Goal: Task Accomplishment & Management: Manage account settings

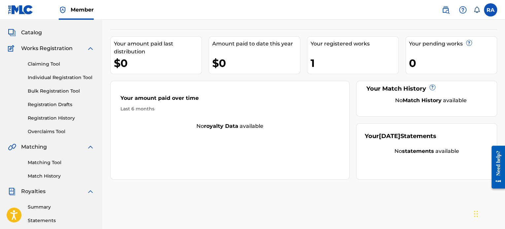
scroll to position [33, 0]
click at [91, 48] on img at bounding box center [90, 49] width 8 height 8
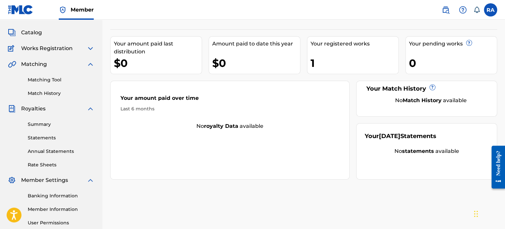
click at [88, 66] on img at bounding box center [90, 64] width 8 height 8
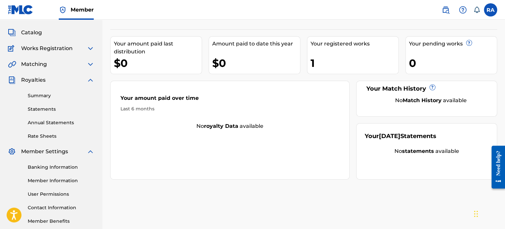
click at [37, 95] on link "Summary" at bounding box center [61, 95] width 67 height 7
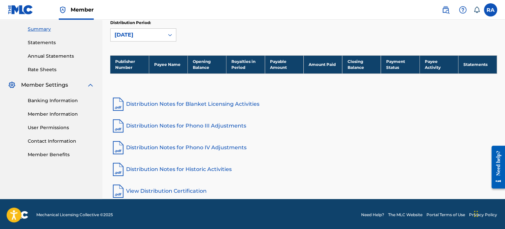
scroll to position [101, 0]
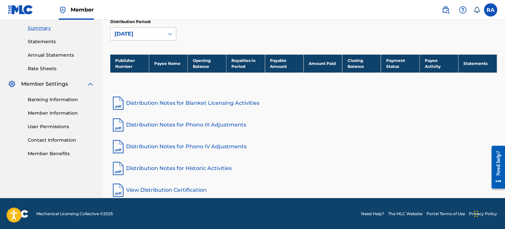
click at [162, 35] on div "[DATE]" at bounding box center [137, 34] width 53 height 13
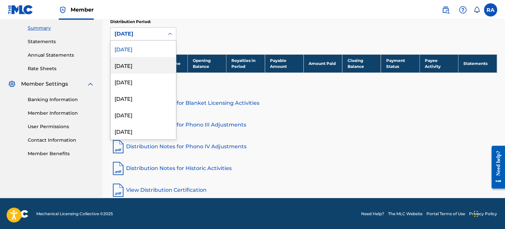
click at [145, 61] on div "[DATE]" at bounding box center [143, 65] width 65 height 17
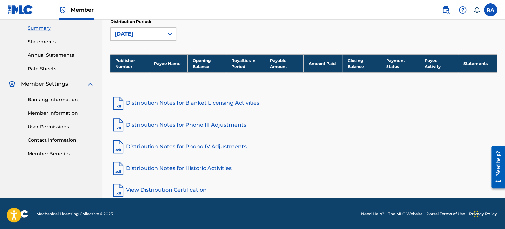
click at [37, 42] on link "Statements" at bounding box center [61, 41] width 67 height 7
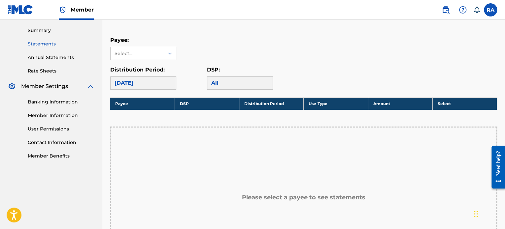
scroll to position [99, 0]
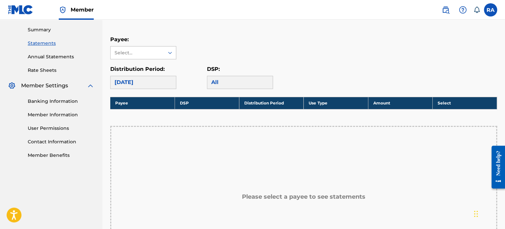
click at [160, 58] on div "Select..." at bounding box center [137, 53] width 53 height 13
click at [161, 52] on div "Select..." at bounding box center [137, 53] width 53 height 13
click at [159, 81] on div "[DATE]" at bounding box center [143, 82] width 66 height 13
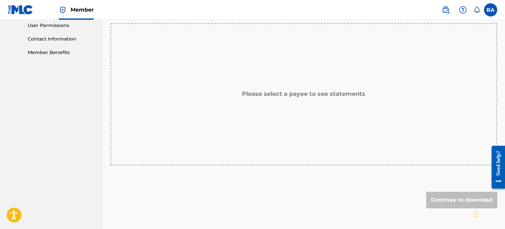
scroll to position [239, 0]
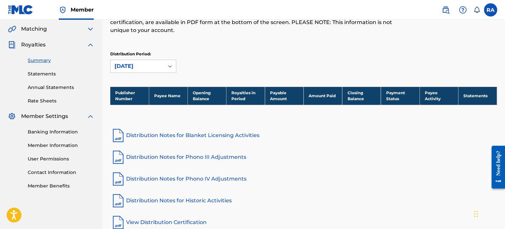
scroll to position [101, 0]
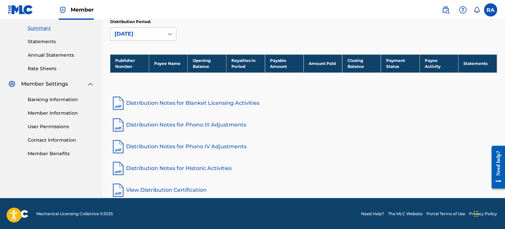
click at [55, 142] on link "Contact Information" at bounding box center [61, 140] width 67 height 7
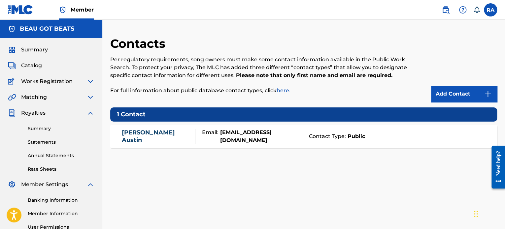
click at [138, 139] on link "[PERSON_NAME]" at bounding box center [157, 136] width 70 height 15
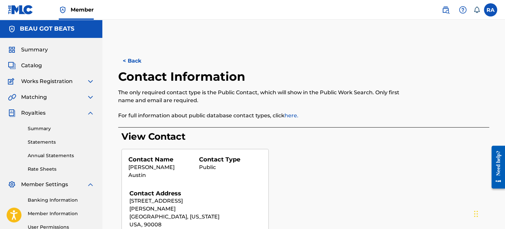
scroll to position [99, 0]
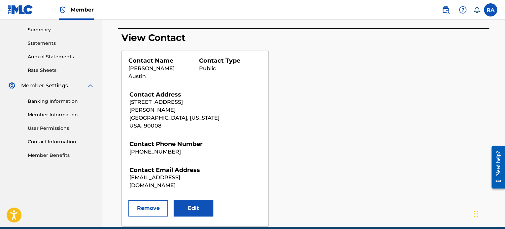
click at [199, 200] on button "Edit" at bounding box center [194, 208] width 40 height 17
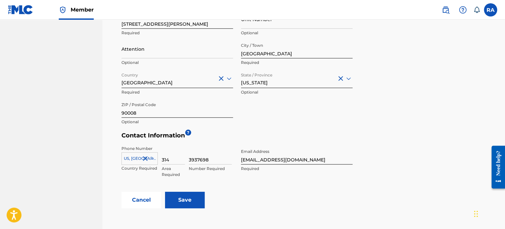
scroll to position [264, 0]
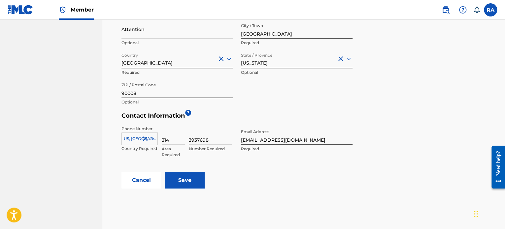
click at [193, 141] on input "3937698" at bounding box center [210, 135] width 43 height 19
drag, startPoint x: 213, startPoint y: 140, endPoint x: 185, endPoint y: 141, distance: 27.7
click at [185, 141] on div "[GEOGRAPHIC_DATA], [GEOGRAPHIC_DATA] +1 Country Required 314 Area Required 3937…" at bounding box center [178, 141] width 114 height 30
drag, startPoint x: 182, startPoint y: 141, endPoint x: 171, endPoint y: 141, distance: 10.9
click at [171, 141] on div "[GEOGRAPHIC_DATA], [GEOGRAPHIC_DATA] +1 Country Required 314 Area Required 3937…" at bounding box center [178, 141] width 114 height 30
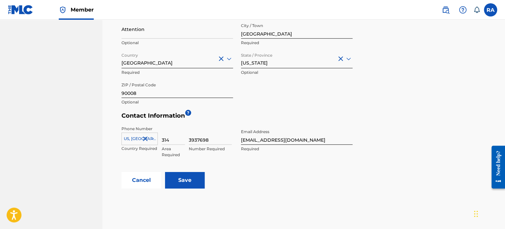
drag, startPoint x: 171, startPoint y: 141, endPoint x: 157, endPoint y: 141, distance: 13.5
click at [157, 141] on div "[GEOGRAPHIC_DATA], [GEOGRAPHIC_DATA] +1 Country Required 314 Area Required 3937…" at bounding box center [178, 141] width 114 height 30
type input "213"
drag, startPoint x: 216, startPoint y: 137, endPoint x: 174, endPoint y: 142, distance: 42.5
click at [174, 142] on div "[GEOGRAPHIC_DATA], [GEOGRAPHIC_DATA] +1 Country Required 213 Area Required 3937…" at bounding box center [178, 141] width 114 height 30
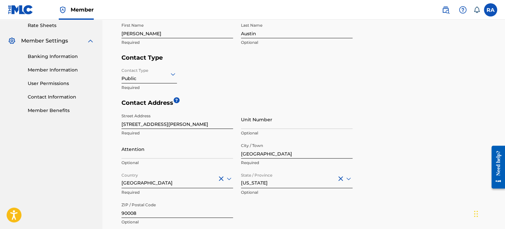
scroll to position [132, 0]
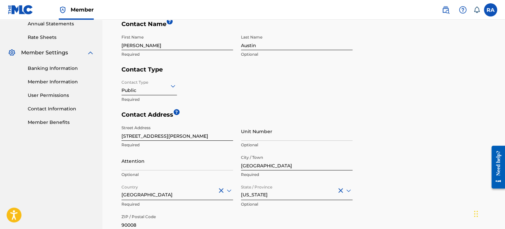
type input "4645074"
click at [167, 135] on input "[STREET_ADDRESS][PERSON_NAME]" at bounding box center [177, 131] width 112 height 19
drag, startPoint x: 177, startPoint y: 136, endPoint x: 119, endPoint y: 138, distance: 57.8
click at [119, 138] on div "< Back Contact Information The only required contact type is the Public Contact…" at bounding box center [303, 121] width 371 height 400
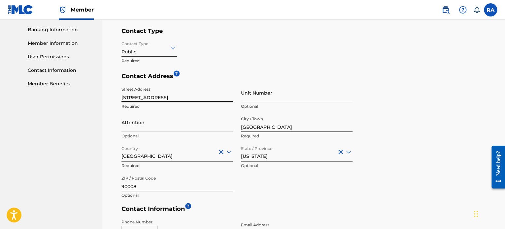
scroll to position [231, 0]
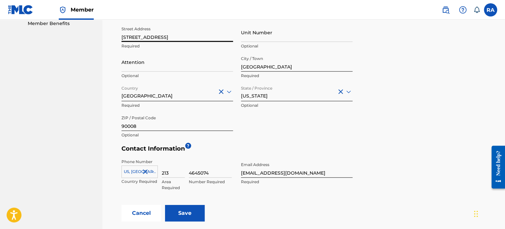
type input "[STREET_ADDRESS]"
click at [145, 129] on input "90008" at bounding box center [177, 121] width 112 height 19
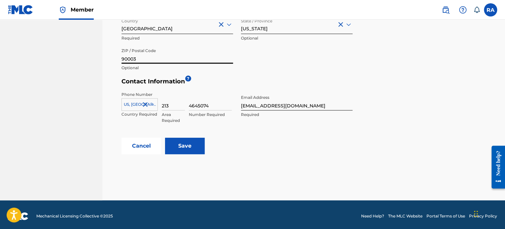
scroll to position [301, 0]
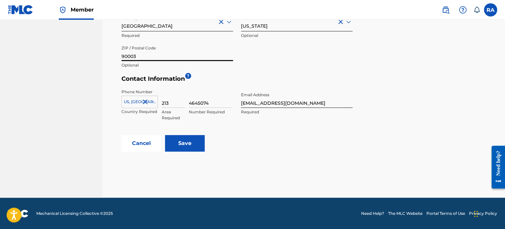
type input "90003"
click at [172, 143] on input "Save" at bounding box center [185, 143] width 40 height 17
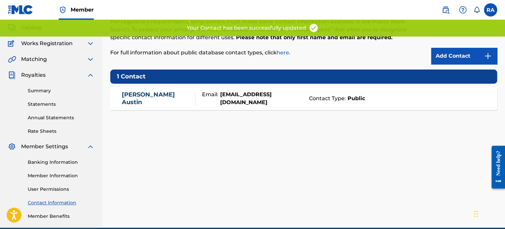
scroll to position [68, 0]
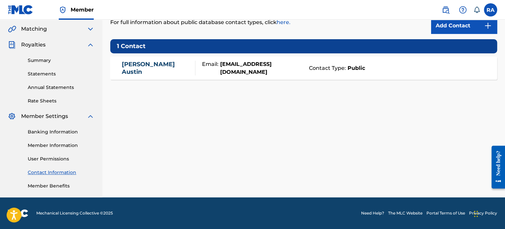
click at [59, 161] on link "User Permissions" at bounding box center [61, 159] width 67 height 7
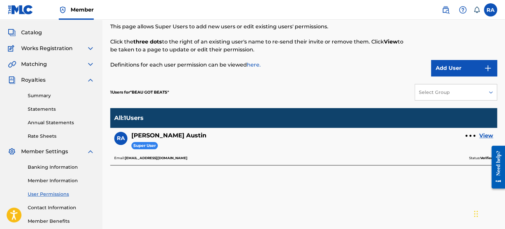
scroll to position [68, 0]
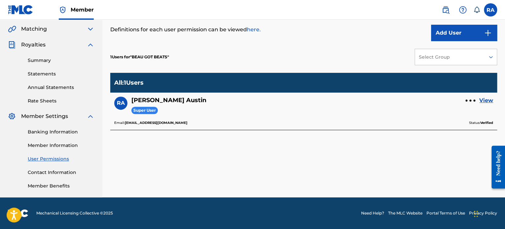
click at [491, 102] on link "View" at bounding box center [486, 101] width 14 height 8
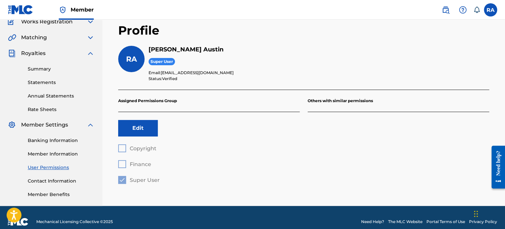
scroll to position [68, 0]
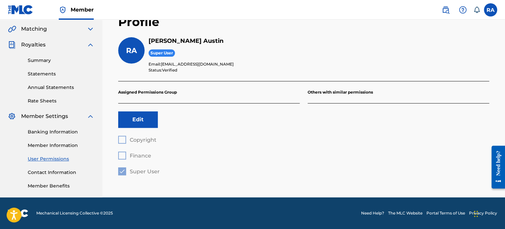
click at [42, 146] on link "Member Information" at bounding box center [61, 145] width 67 height 7
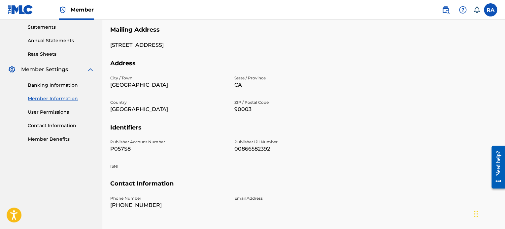
scroll to position [87, 0]
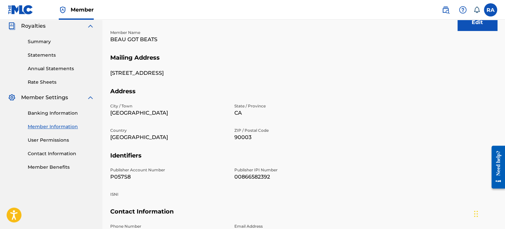
click at [470, 30] on button "Edit" at bounding box center [478, 22] width 40 height 17
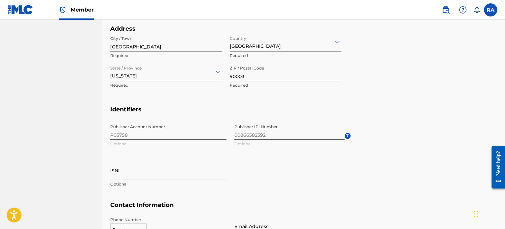
scroll to position [328, 0]
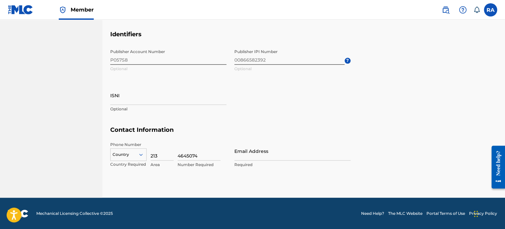
click at [247, 155] on input "Email Address" at bounding box center [292, 151] width 116 height 19
type input "[EMAIL_ADDRESS][DOMAIN_NAME]"
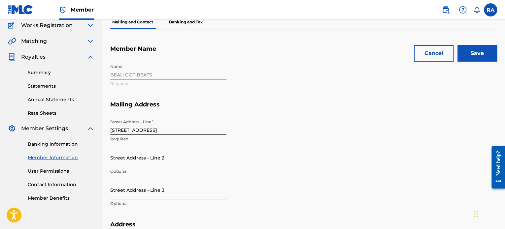
scroll to position [0, 0]
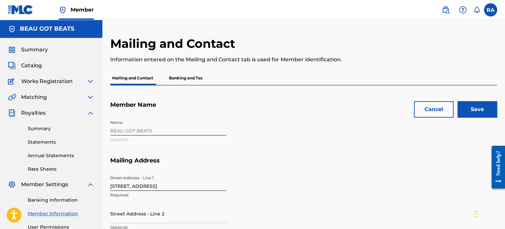
click at [475, 111] on input "Save" at bounding box center [478, 109] width 40 height 17
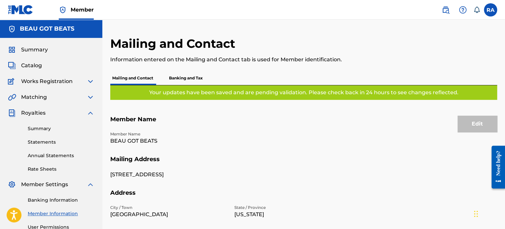
click at [182, 75] on p "Banking and Tax" at bounding box center [186, 78] width 38 height 14
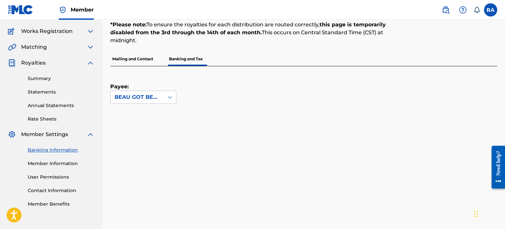
scroll to position [38, 0]
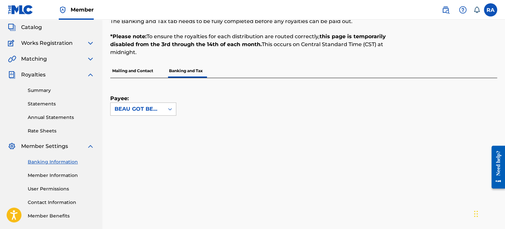
click at [174, 109] on div at bounding box center [170, 109] width 12 height 12
click at [230, 93] on div "Payee: BEAU GOT BEATS" at bounding box center [295, 97] width 371 height 38
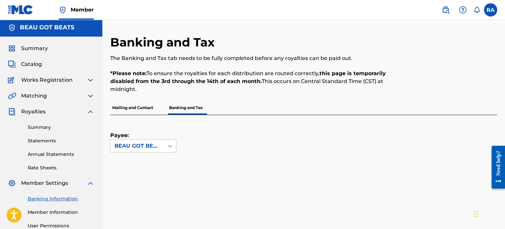
scroll to position [0, 0]
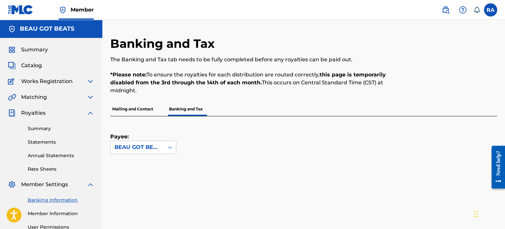
click at [30, 50] on span "Summary" at bounding box center [34, 50] width 27 height 8
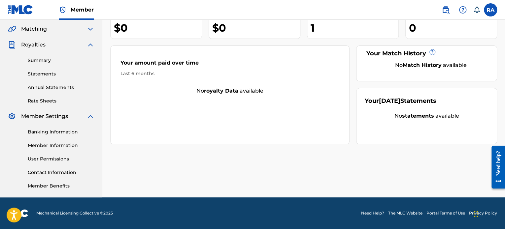
scroll to position [2, 0]
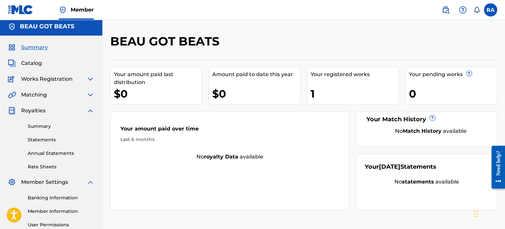
click at [29, 61] on span "Catalog" at bounding box center [31, 63] width 21 height 8
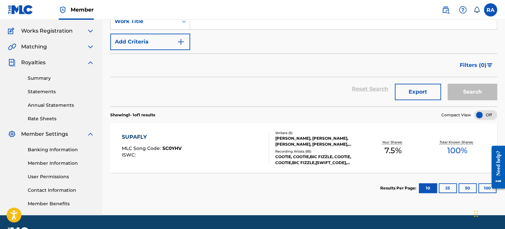
scroll to position [66, 0]
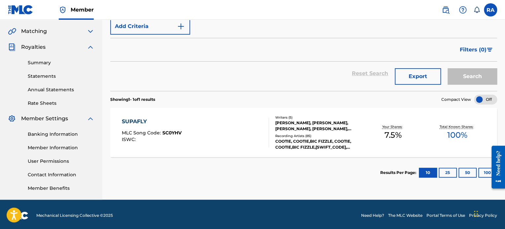
click at [154, 131] on span "MLC Song Code :" at bounding box center [142, 133] width 41 height 6
